Goal: Task Accomplishment & Management: Manage account settings

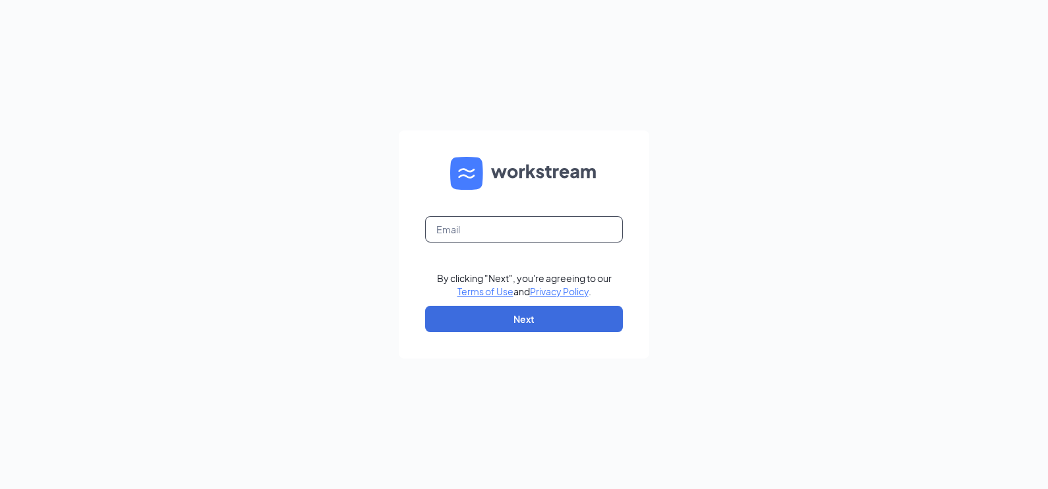
click at [565, 231] on input "text" at bounding box center [524, 229] width 198 height 26
type input "[EMAIL_ADDRESS][DOMAIN_NAME]"
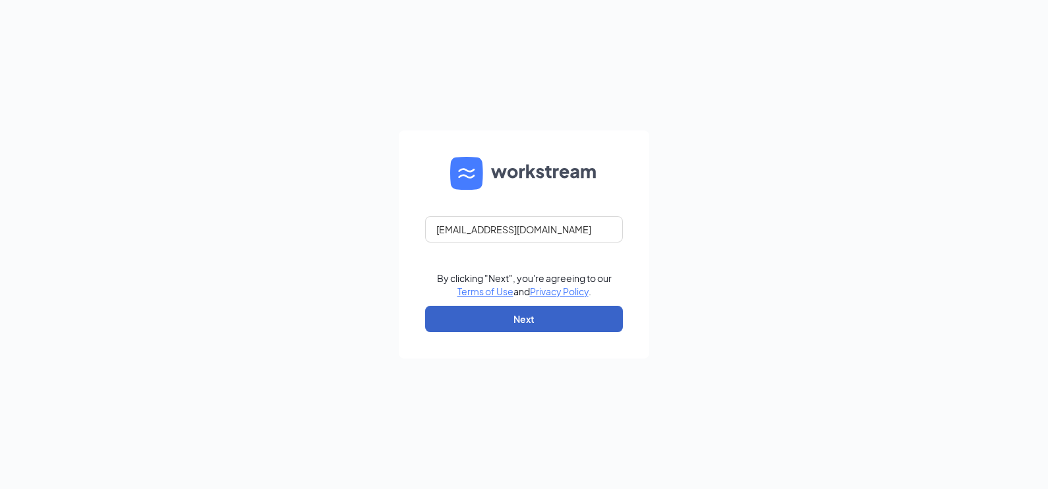
click at [550, 317] on button "Next" at bounding box center [524, 319] width 198 height 26
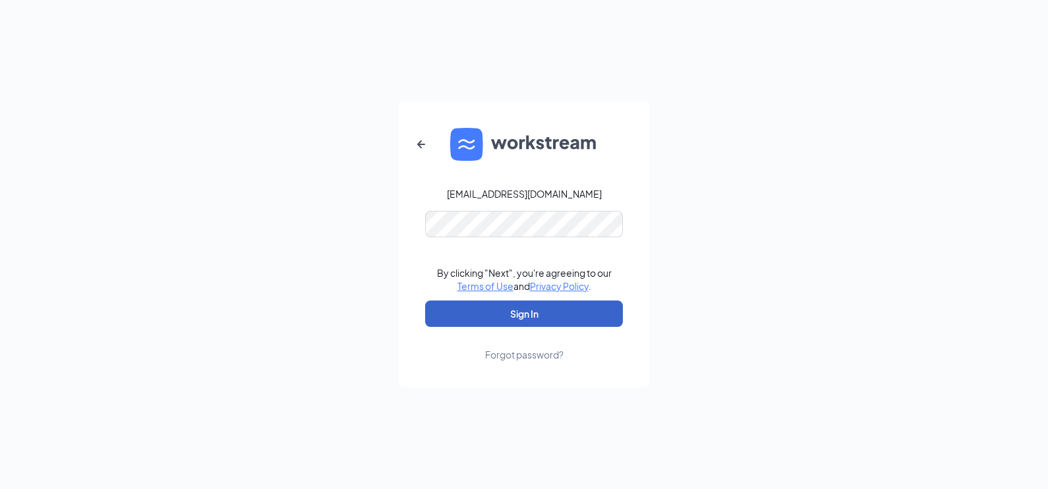
click at [549, 315] on button "Sign In" at bounding box center [524, 314] width 198 height 26
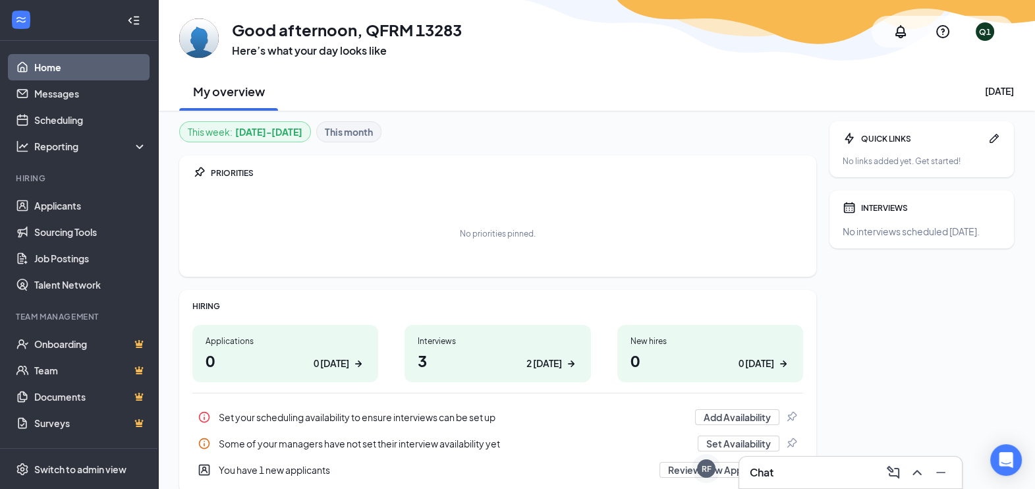
click at [538, 350] on h1 "3 2 today" at bounding box center [497, 360] width 159 height 22
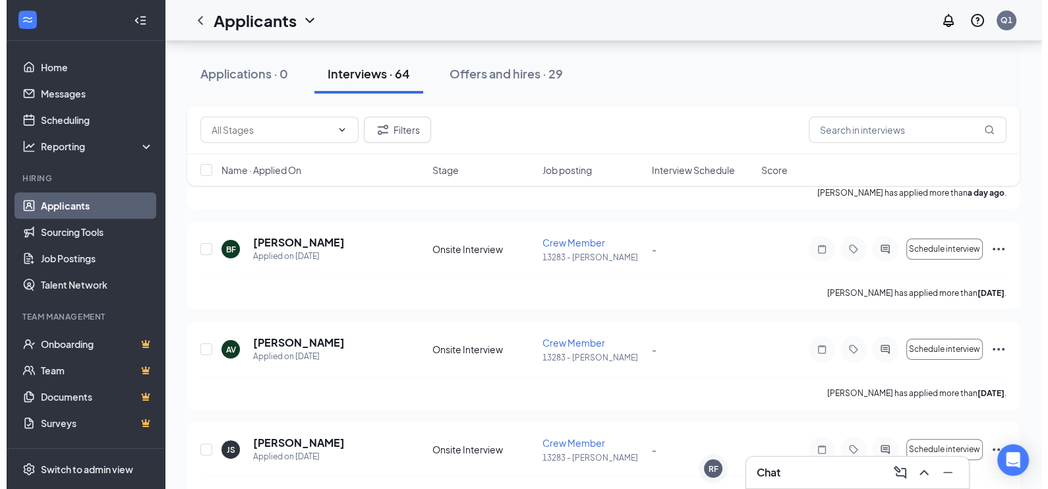
scroll to position [412, 0]
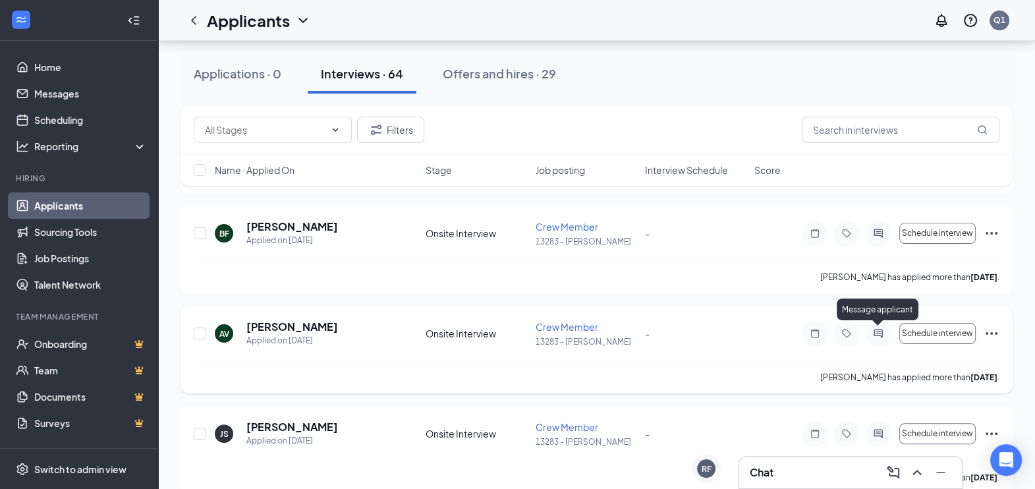
click at [880, 331] on icon "ActiveChat" at bounding box center [878, 333] width 9 height 9
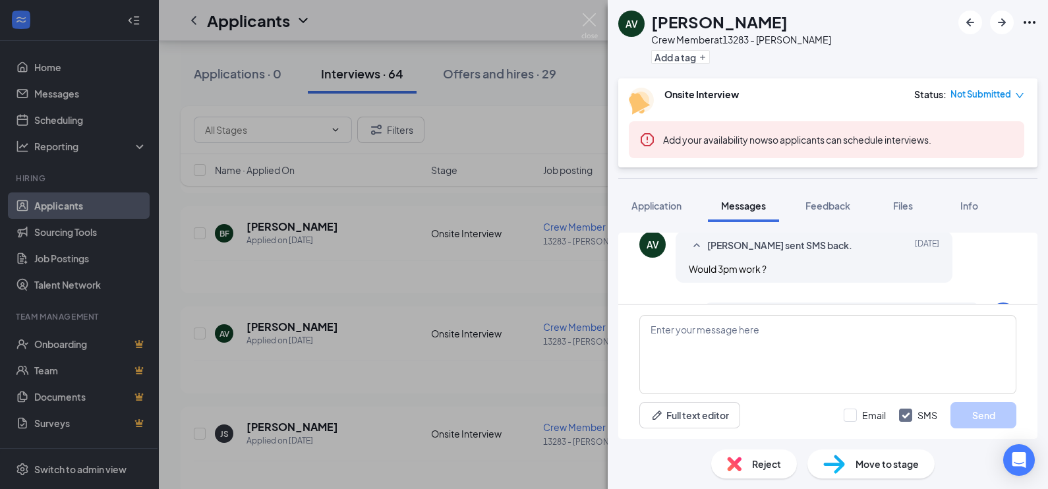
scroll to position [392, 0]
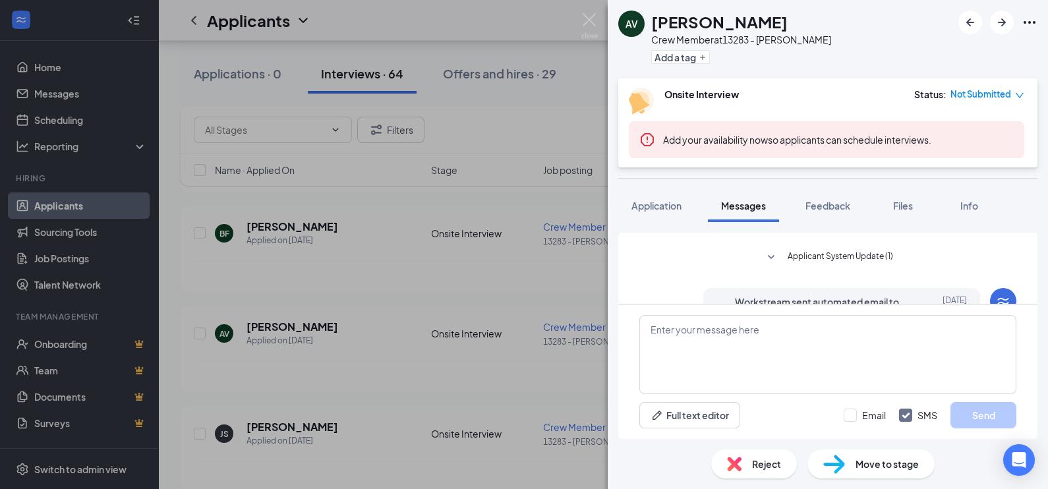
scroll to position [247, 0]
